Goal: Find specific page/section: Find specific page/section

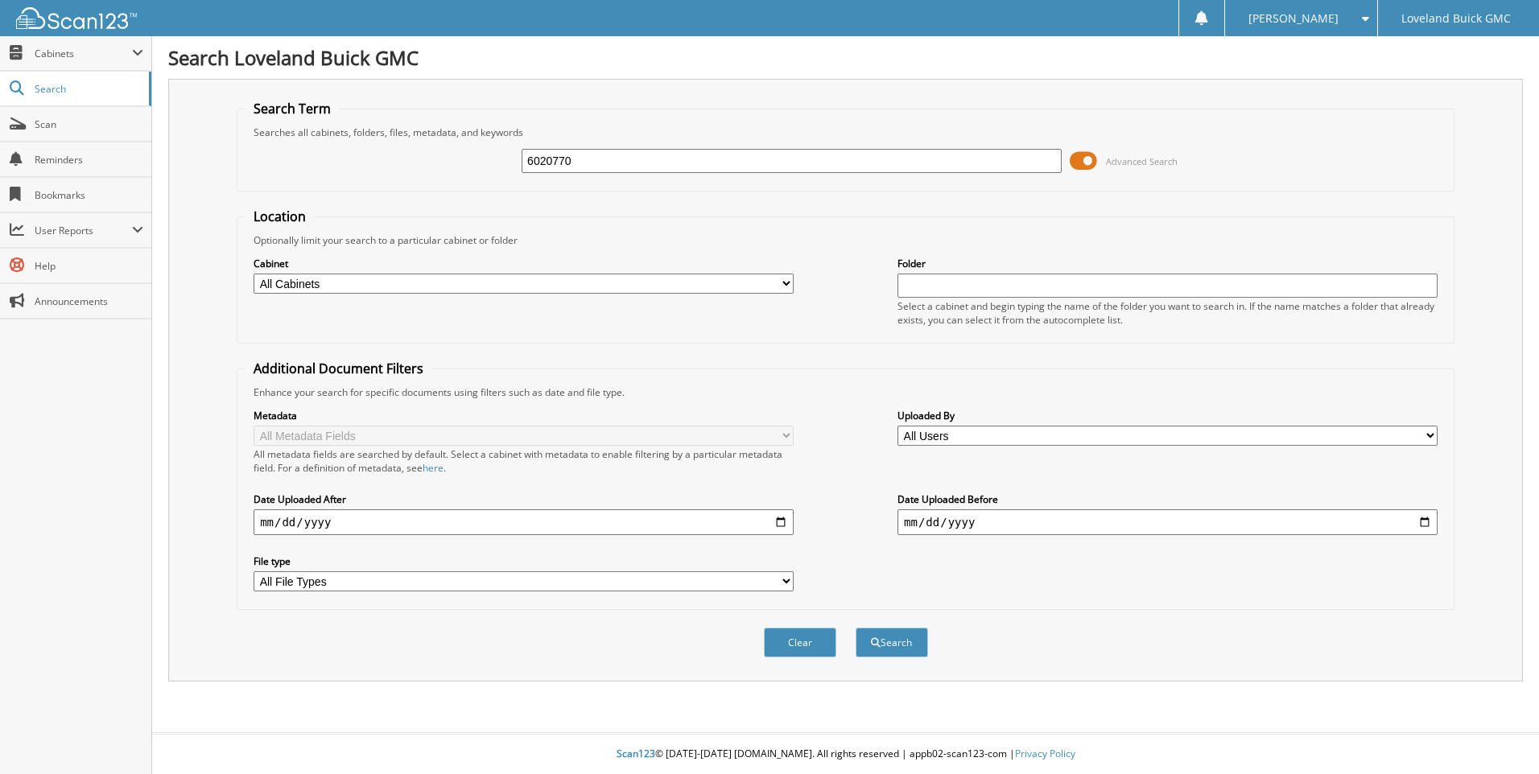
type input "6020770"
click at [890, 627] on div "Search" at bounding box center [892, 642] width 76 height 33
click at [890, 642] on button "Search" at bounding box center [892, 643] width 72 height 30
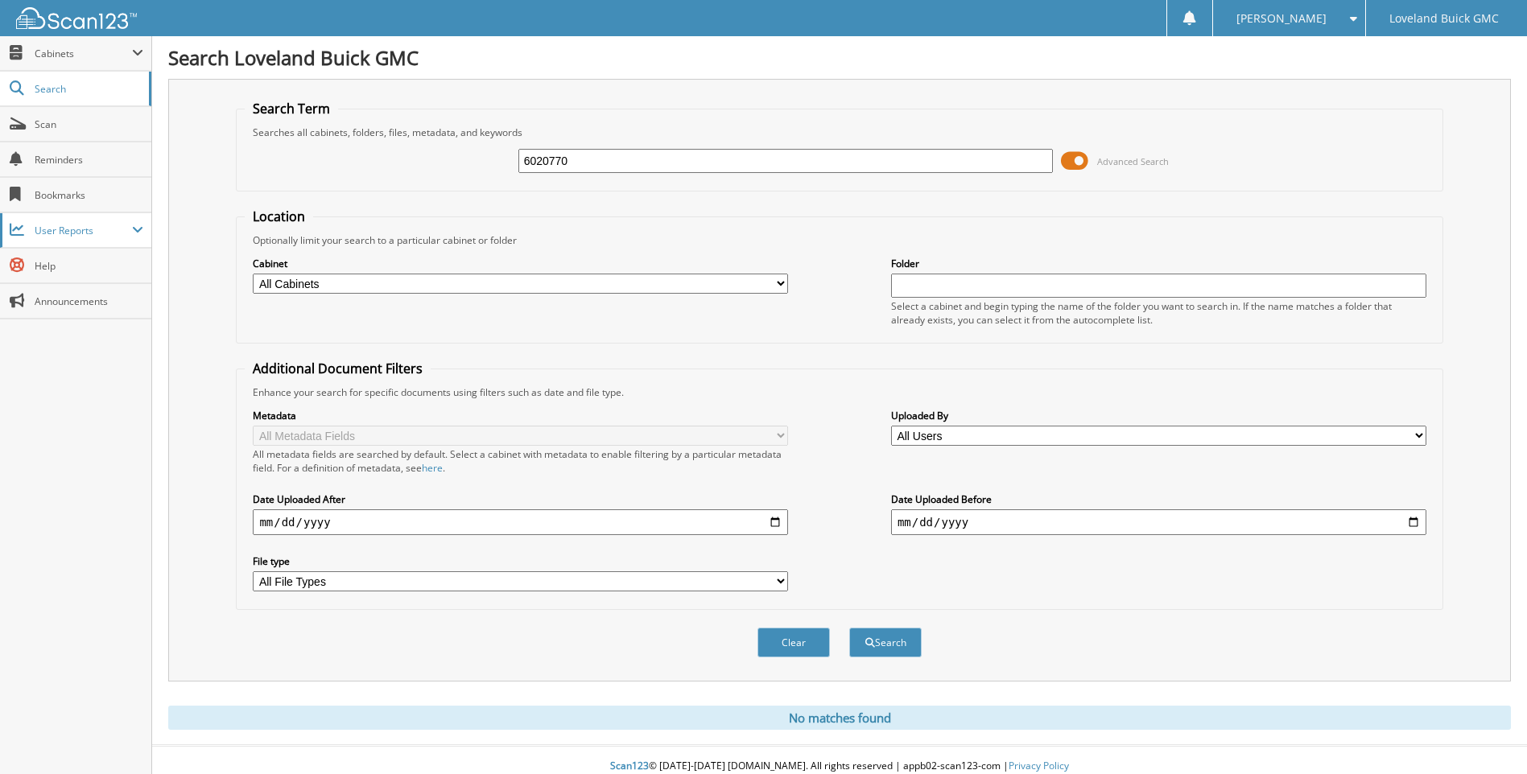
drag, startPoint x: 608, startPoint y: 157, endPoint x: 69, endPoint y: 234, distance: 544.1
click at [180, 224] on div "Search Term Searches all cabinets, folders, files, metadata, and keywords 60207…" at bounding box center [839, 380] width 1343 height 603
type input "6021125"
click at [849, 628] on button "Search" at bounding box center [885, 643] width 72 height 30
click at [700, 287] on select "All Cabinets IMPORT SERVICE RO PARTS SERVICE LOANER HISTORY SERVICE RO Needs Fi…" at bounding box center [520, 284] width 535 height 20
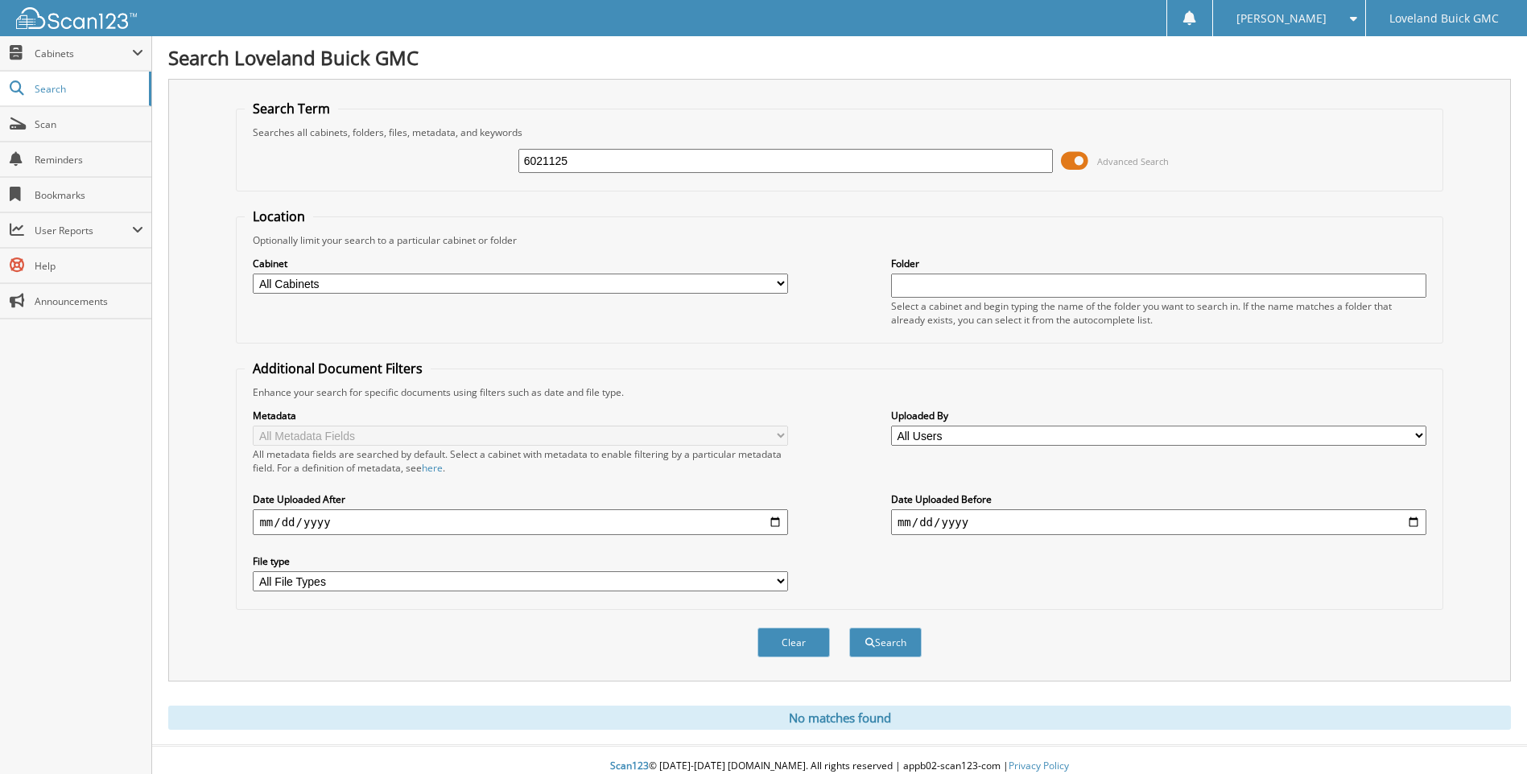
select select "43919"
click at [253, 274] on select "All Cabinets IMPORT SERVICE RO PARTS SERVICE LOANER HISTORY SERVICE RO Needs Fi…" at bounding box center [520, 284] width 535 height 20
click at [878, 640] on button "Search" at bounding box center [885, 643] width 72 height 30
click at [59, 121] on span "Scan" at bounding box center [89, 125] width 109 height 14
